Goal: Task Accomplishment & Management: Use online tool/utility

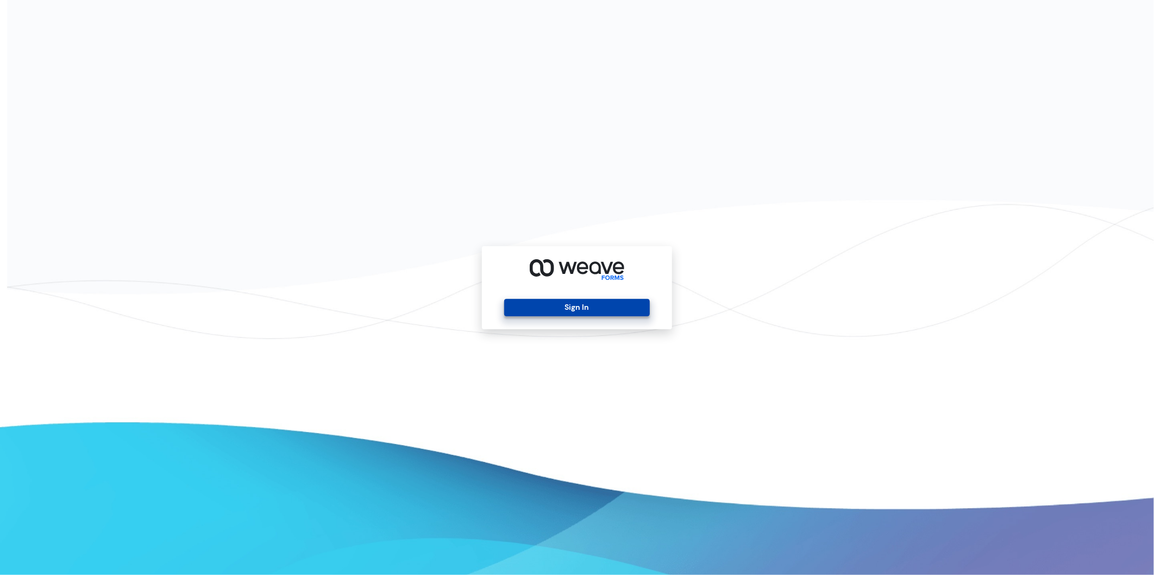
click at [542, 303] on button "Sign In" at bounding box center [576, 307] width 145 height 17
